Goal: Use online tool/utility: Utilize a website feature to perform a specific function

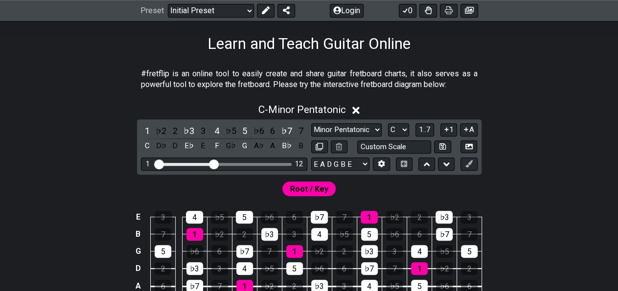
scroll to position [153, 0]
click at [321, 111] on span "C - Minor Pentatonic" at bounding box center [302, 110] width 88 height 12
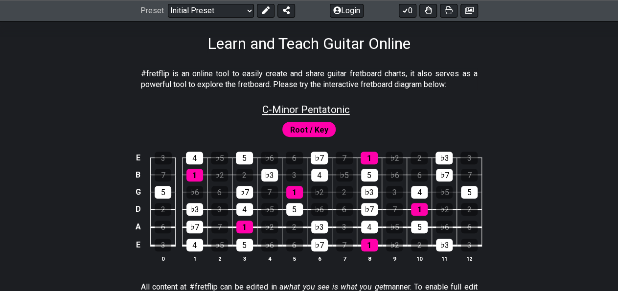
click at [321, 111] on span "C - Minor Pentatonic" at bounding box center [306, 110] width 88 height 12
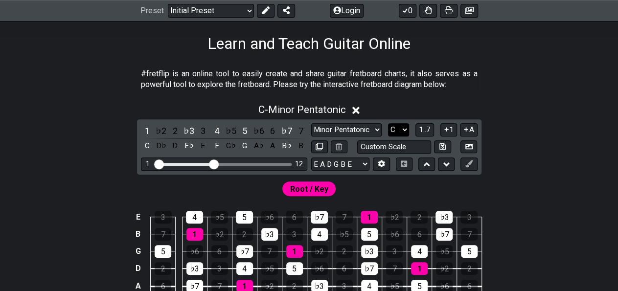
click at [388, 123] on select "A♭ A A♯ B♭ B C C♯ D♭ D D♯ E♭ E F F♯ G♭ G G♯" at bounding box center [398, 129] width 21 height 13
select select "D"
click option "D" at bounding box center [0, 0] width 0 height 0
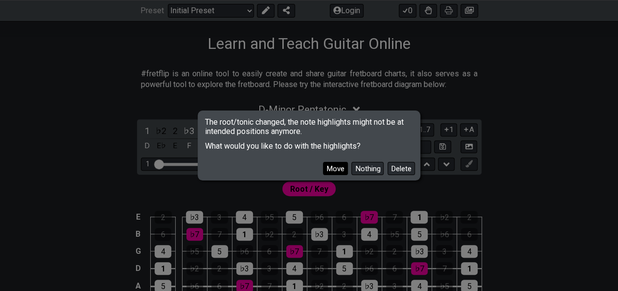
click at [344, 167] on button "Move" at bounding box center [335, 168] width 25 height 13
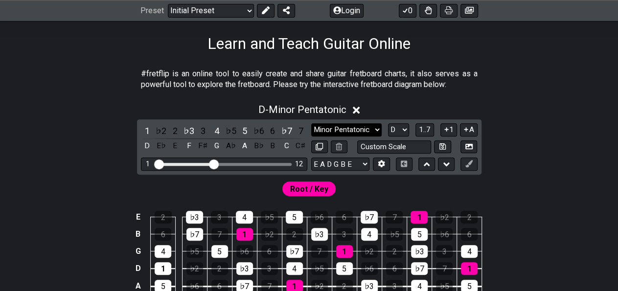
click at [311, 123] on select "Minor Pentatonic Click to edit Minor Pentatonic Major Pentatonic Minor Blues Ma…" at bounding box center [346, 129] width 70 height 13
select select "Major Pentatonic"
click option "Major Pentatonic" at bounding box center [0, 0] width 0 height 0
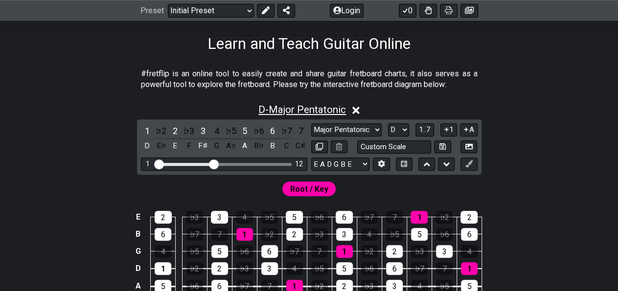
click at [300, 107] on span "D - Major Pentatonic" at bounding box center [302, 110] width 88 height 12
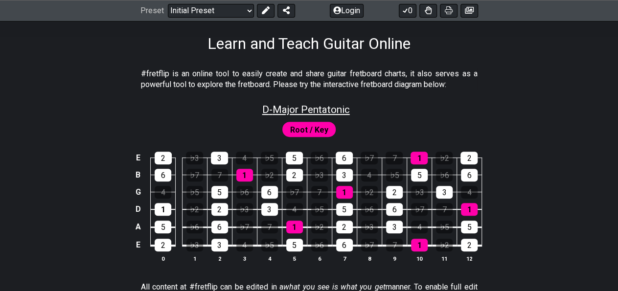
click at [304, 112] on span "D - Major Pentatonic" at bounding box center [306, 110] width 88 height 12
select select "Major Pentatonic"
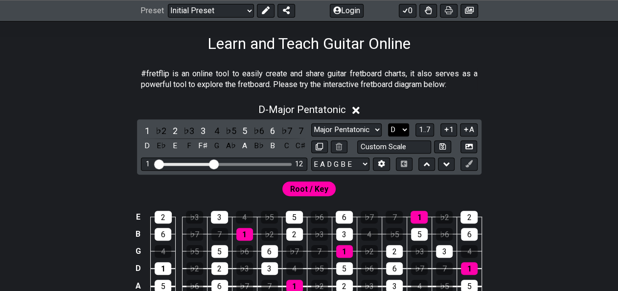
select select "C"
click option "C" at bounding box center [0, 0] width 0 height 0
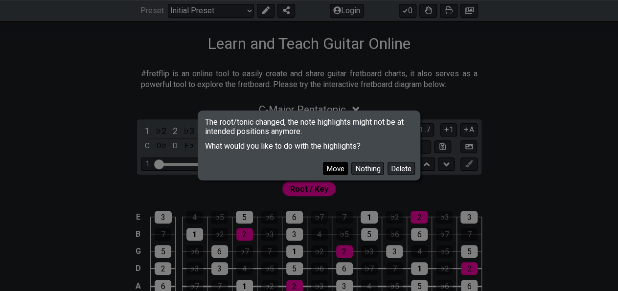
click at [346, 165] on button "Move" at bounding box center [335, 168] width 25 height 13
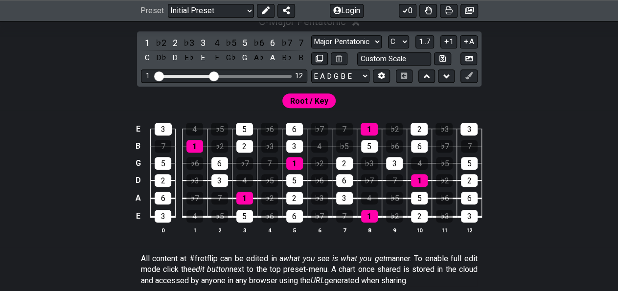
scroll to position [238, 0]
